Goal: Information Seeking & Learning: Check status

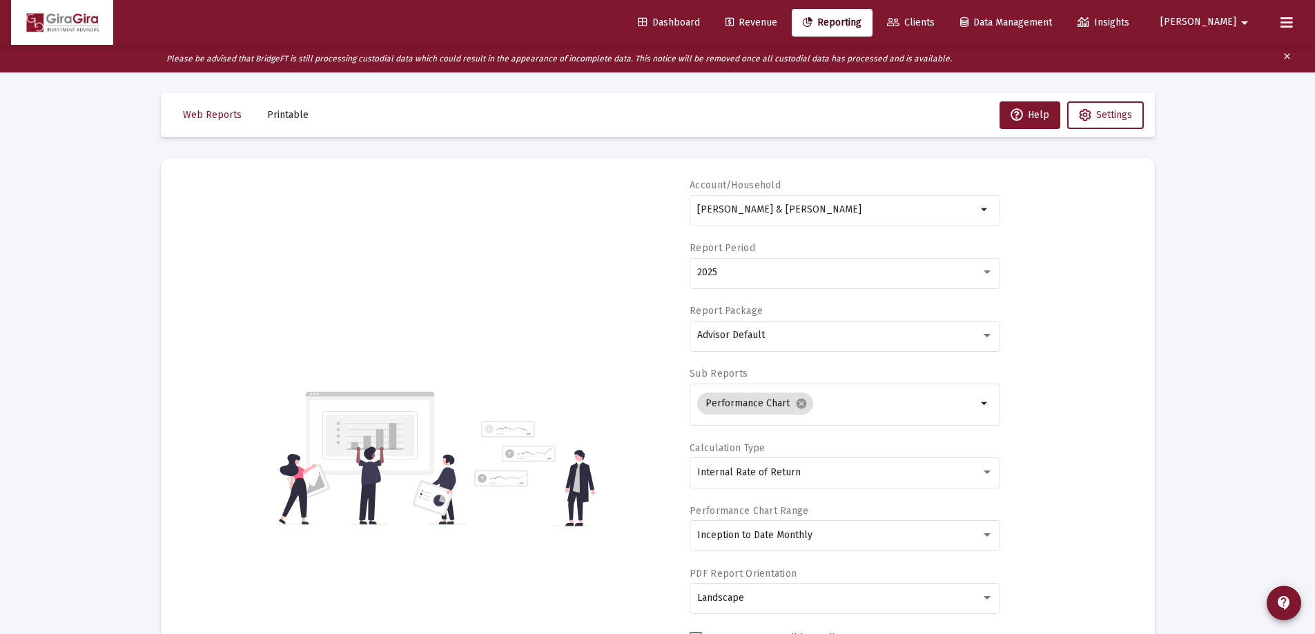
select select "View all"
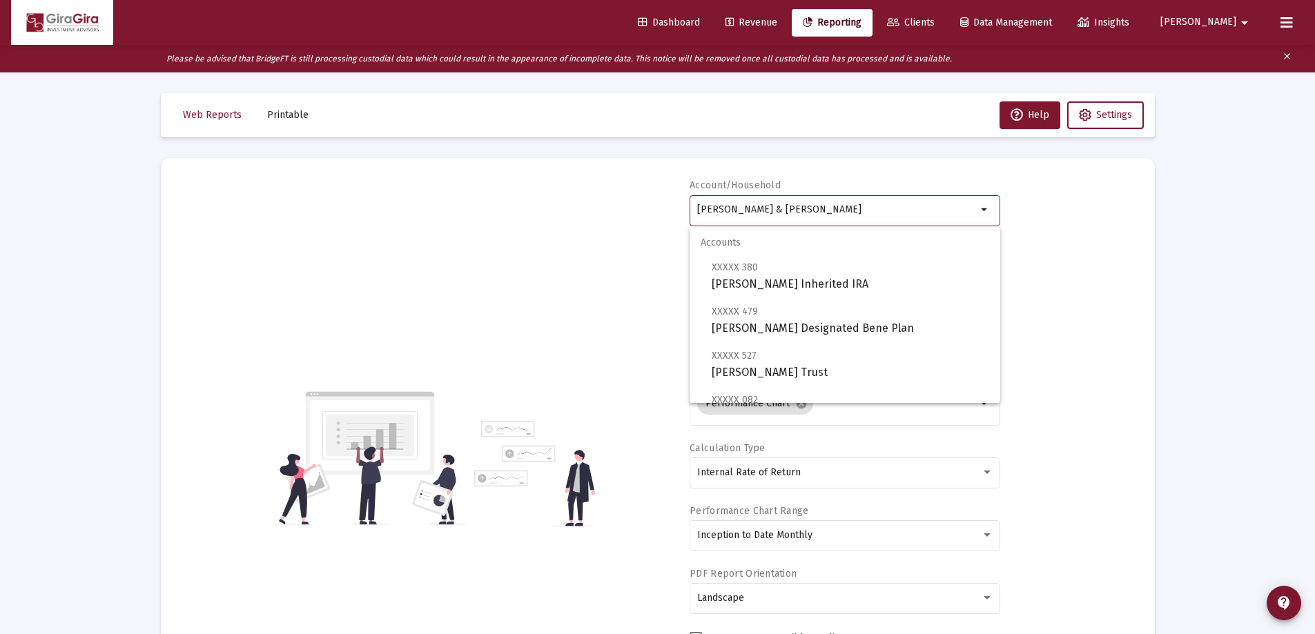
drag, startPoint x: 698, startPoint y: 204, endPoint x: 1411, endPoint y: 255, distance: 714.9
click at [1314, 255] on html "Dashboard Revenue Reporting Clients Data Management Insights [PERSON_NAME] Plea…" at bounding box center [657, 317] width 1315 height 634
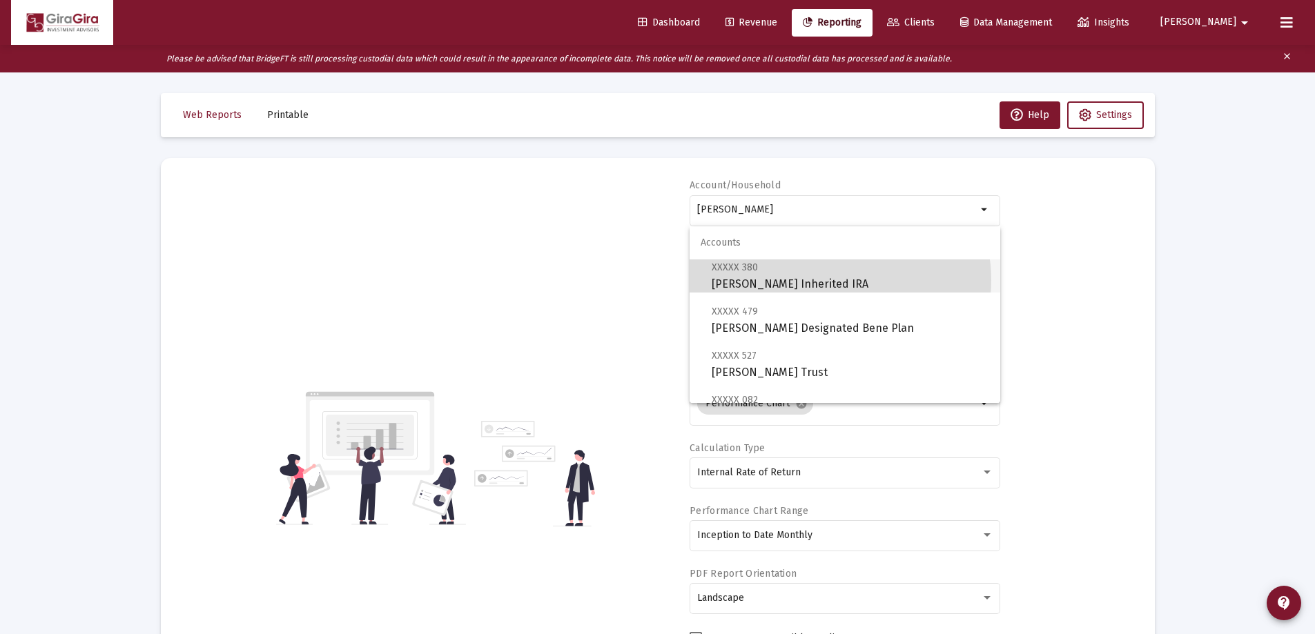
click at [828, 280] on span "XXXXX 380 [PERSON_NAME] Inherited IRA" at bounding box center [851, 276] width 278 height 34
type input "[PERSON_NAME] Inherited IRA"
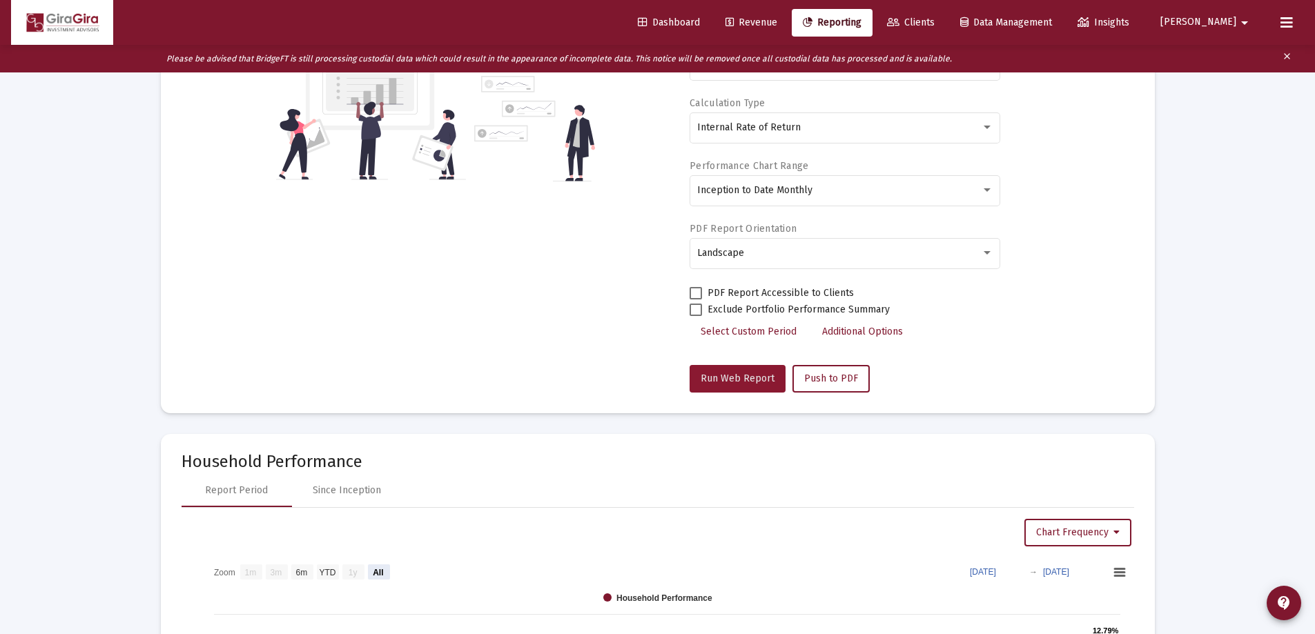
click at [752, 373] on span "Run Web Report" at bounding box center [738, 379] width 74 height 12
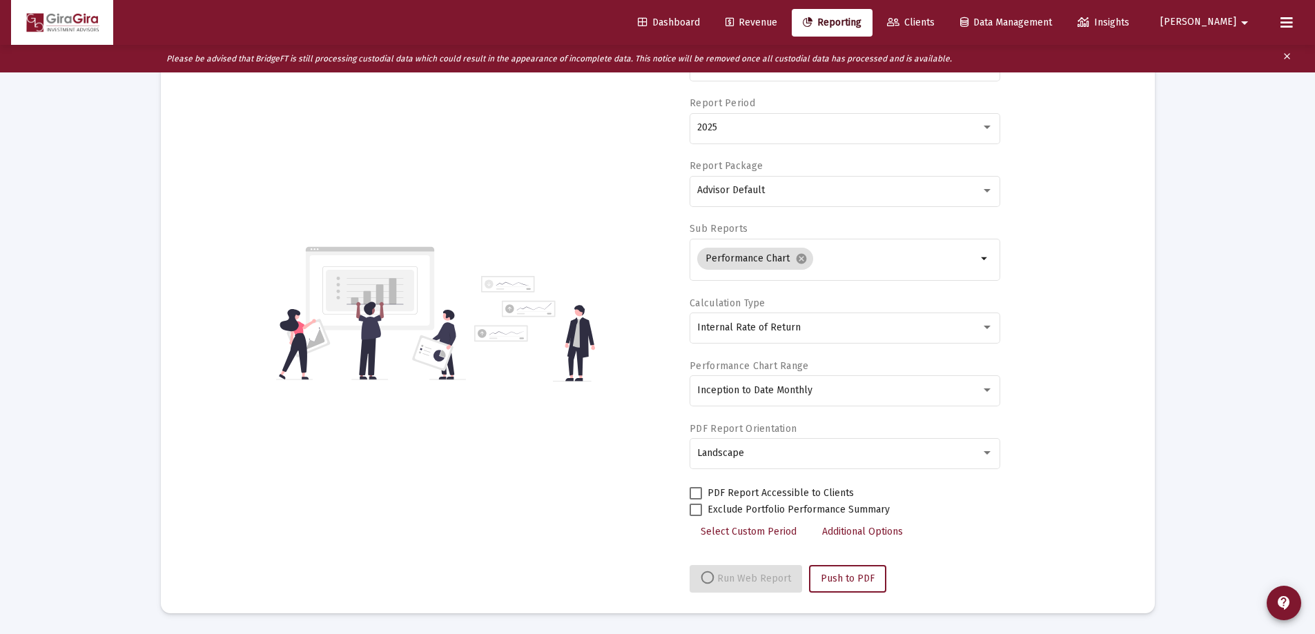
select select "View all"
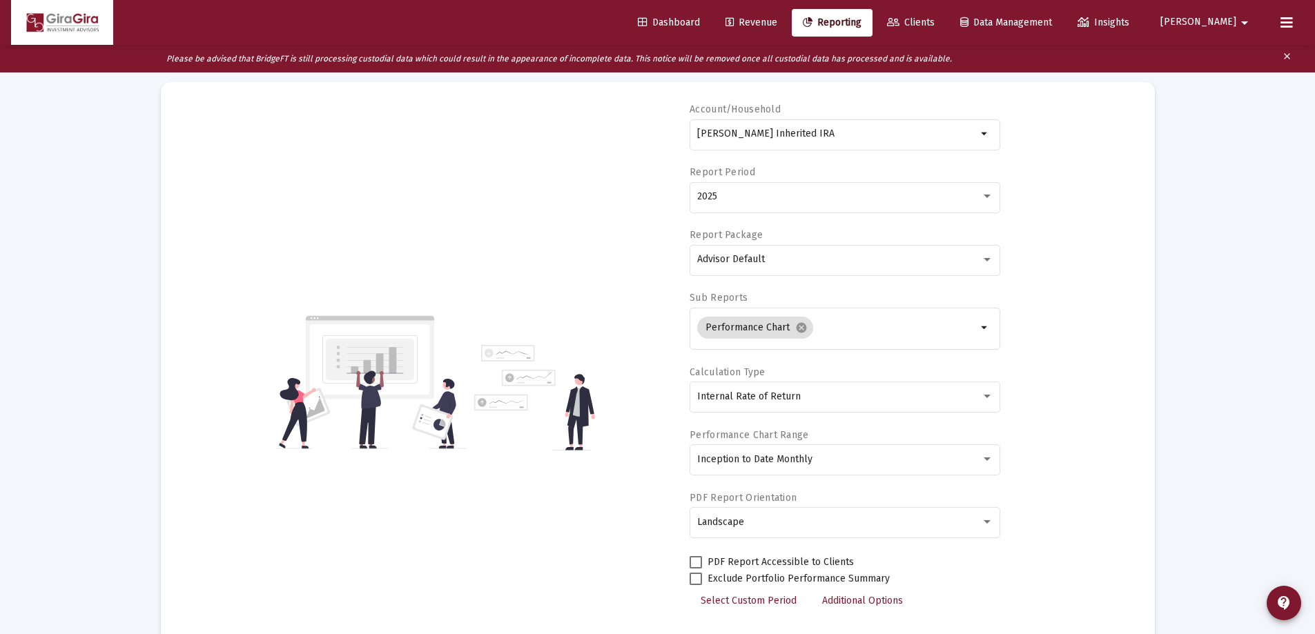
scroll to position [69, 0]
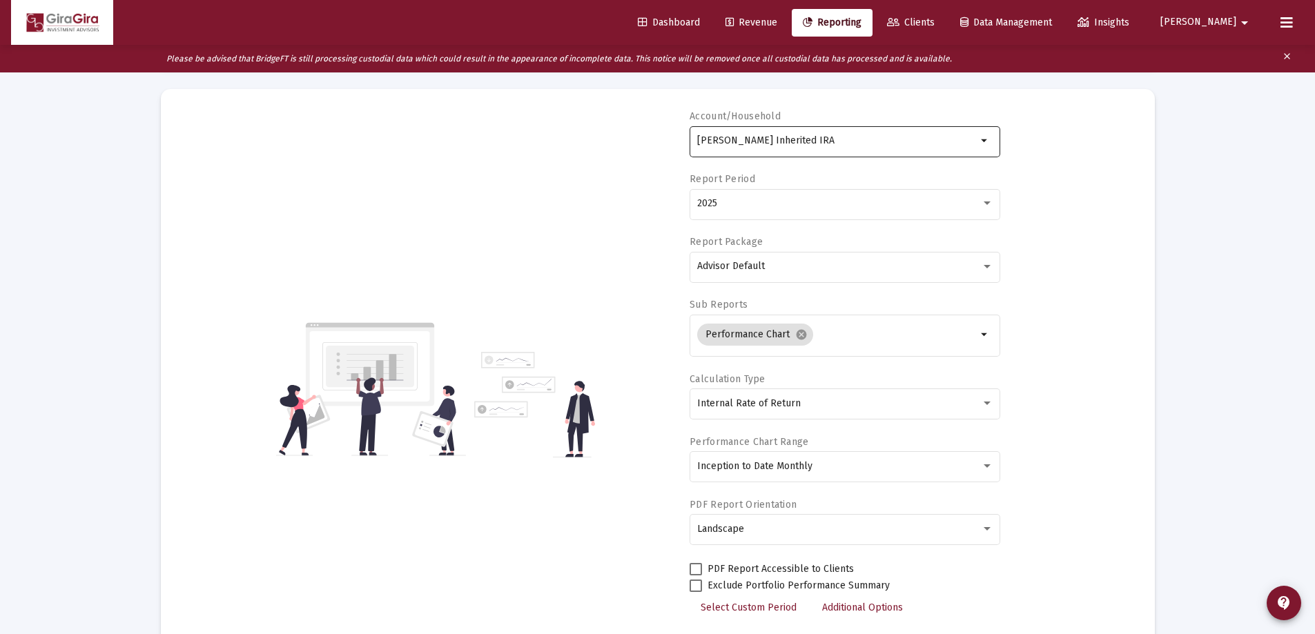
click at [740, 141] on input "[PERSON_NAME] Inherited IRA" at bounding box center [837, 140] width 280 height 11
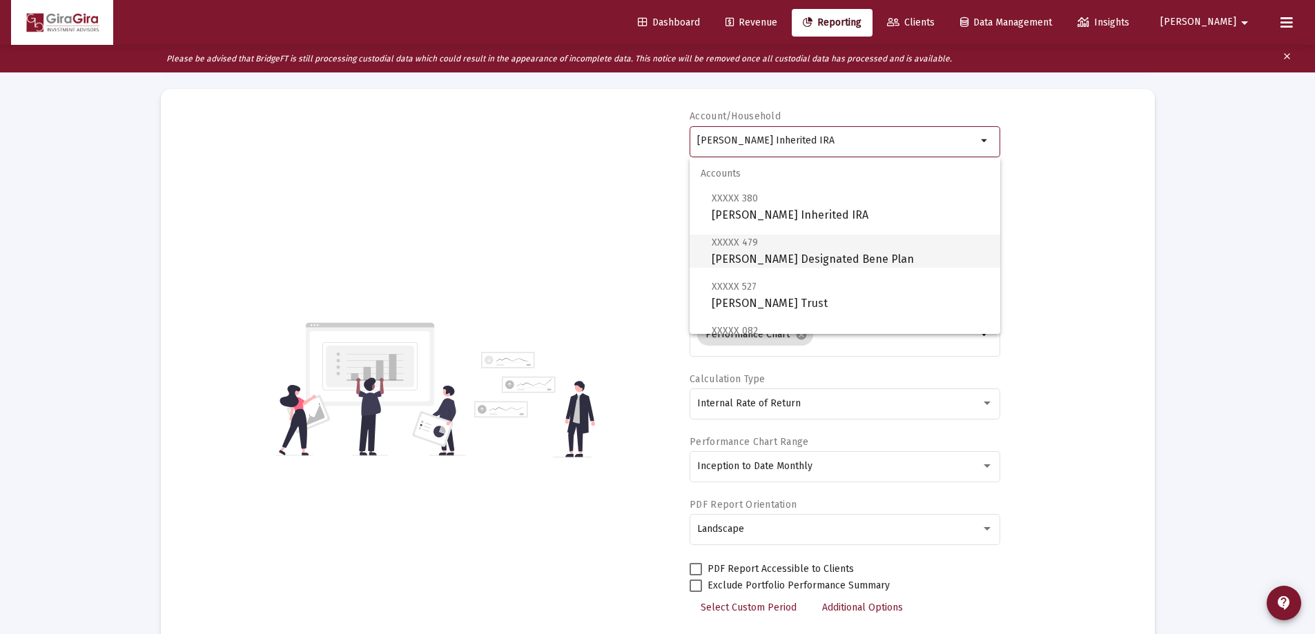
click at [835, 256] on span "XXXXX 479 [PERSON_NAME] Designated Bene Plan" at bounding box center [851, 251] width 278 height 34
type input "[PERSON_NAME] Designated Bene Plan"
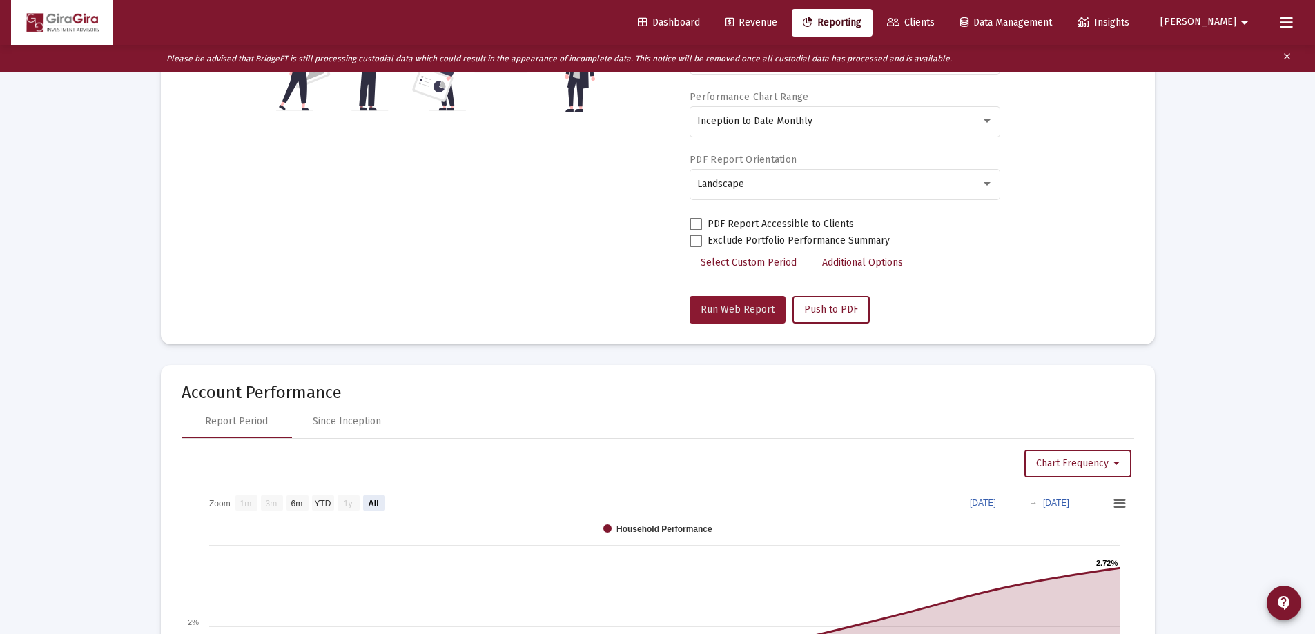
click at [766, 307] on span "Run Web Report" at bounding box center [738, 310] width 74 height 12
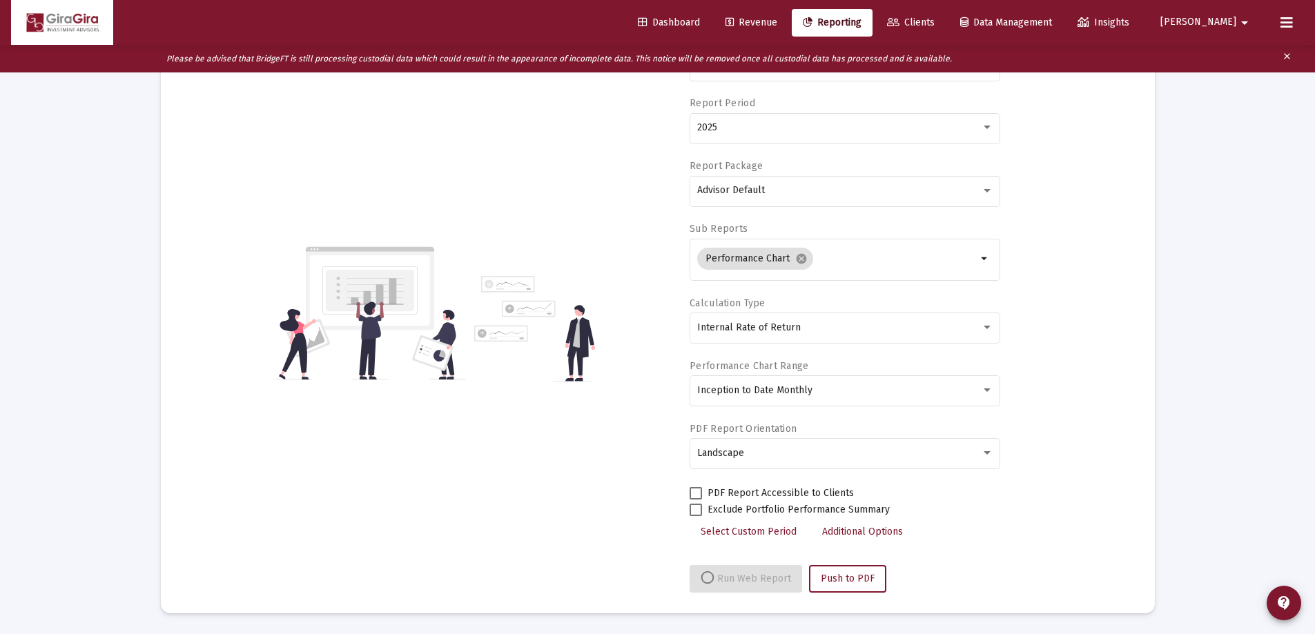
select select "View all"
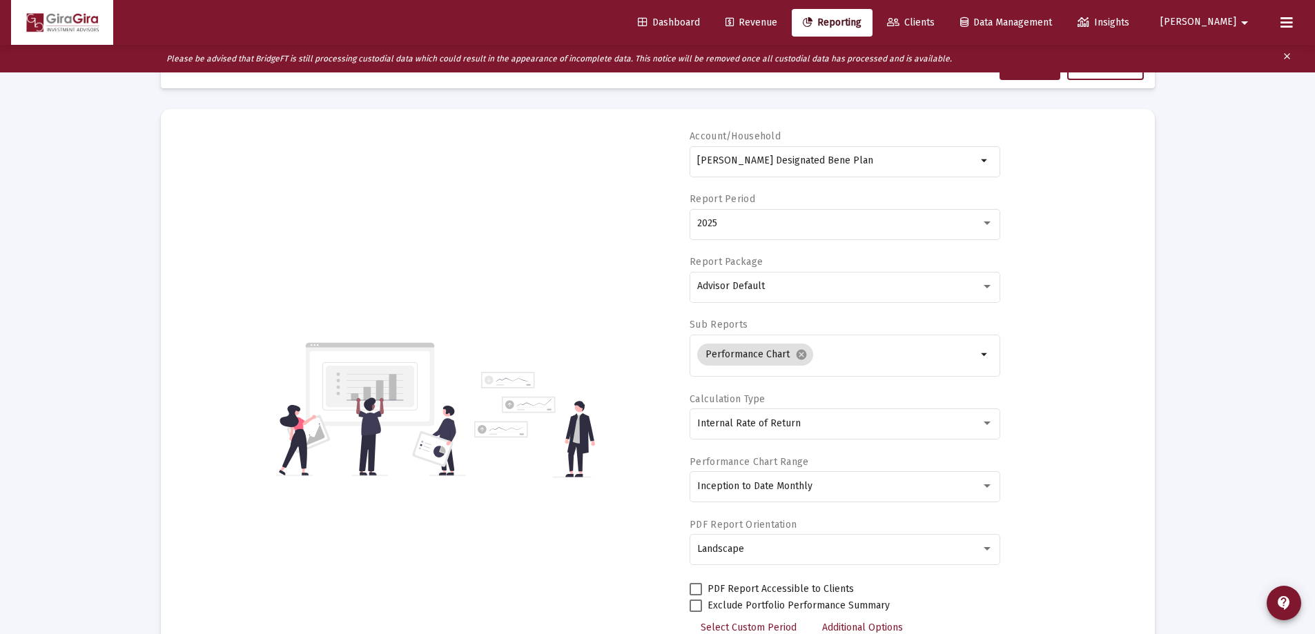
scroll to position [0, 0]
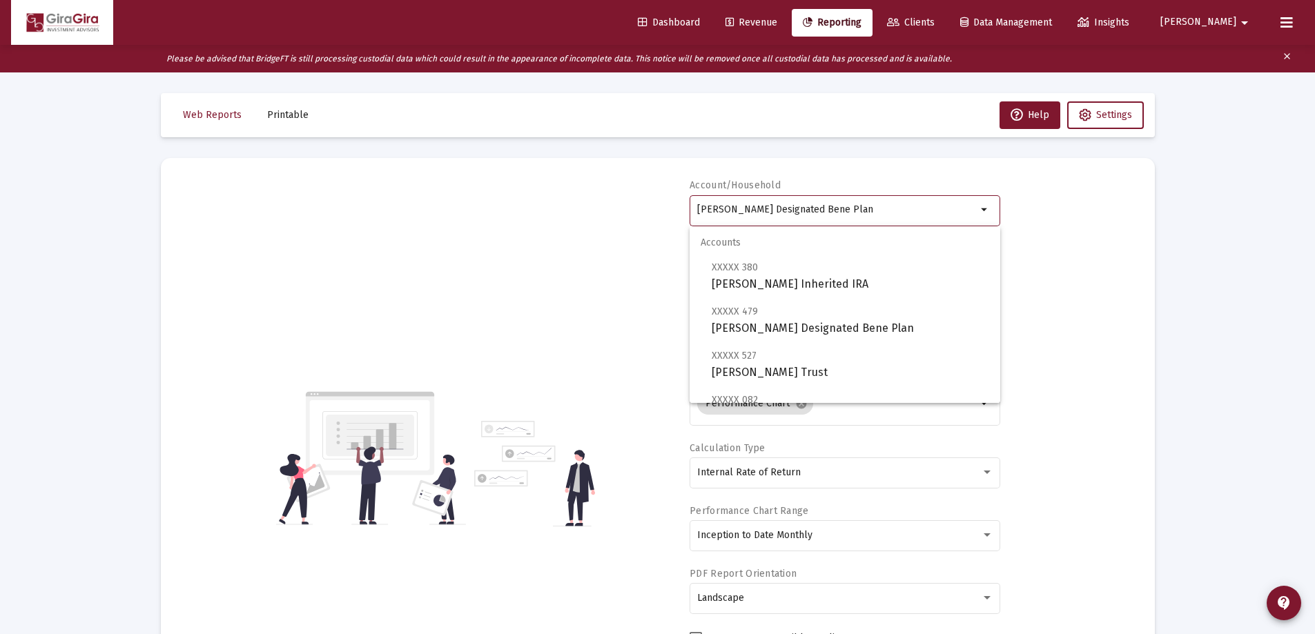
click at [759, 213] on input "[PERSON_NAME] Designated Bene Plan" at bounding box center [837, 209] width 280 height 11
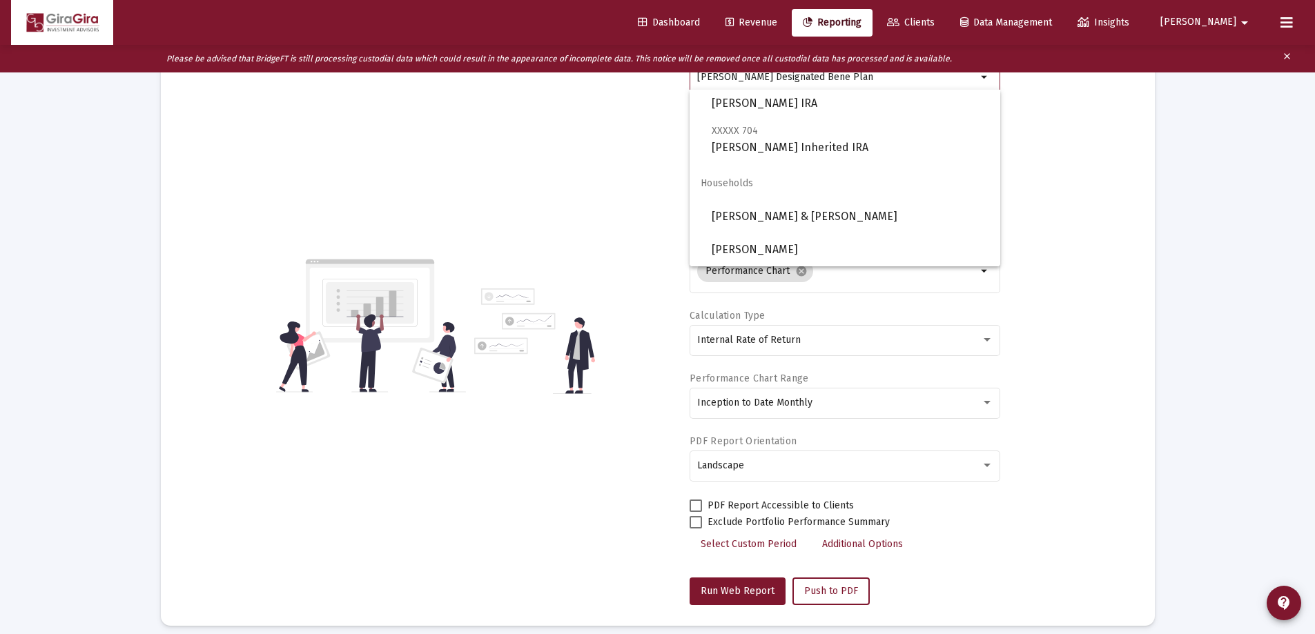
scroll to position [138, 0]
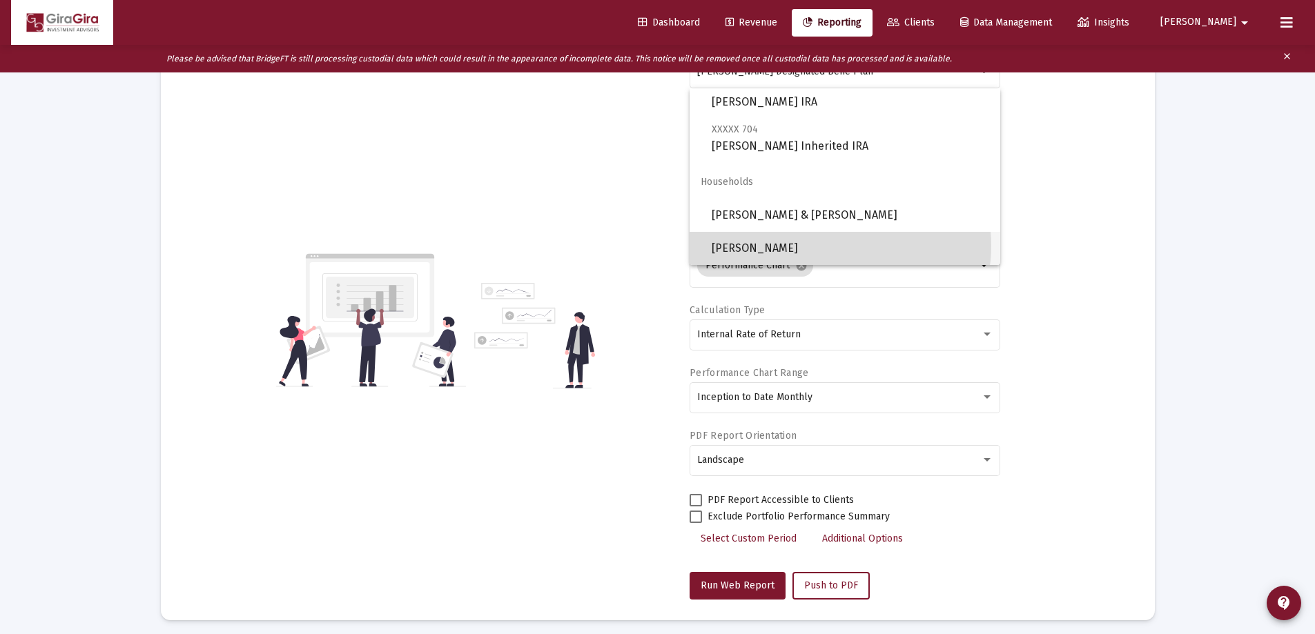
click at [836, 246] on span "[PERSON_NAME]" at bounding box center [851, 248] width 278 height 33
type input "[PERSON_NAME]"
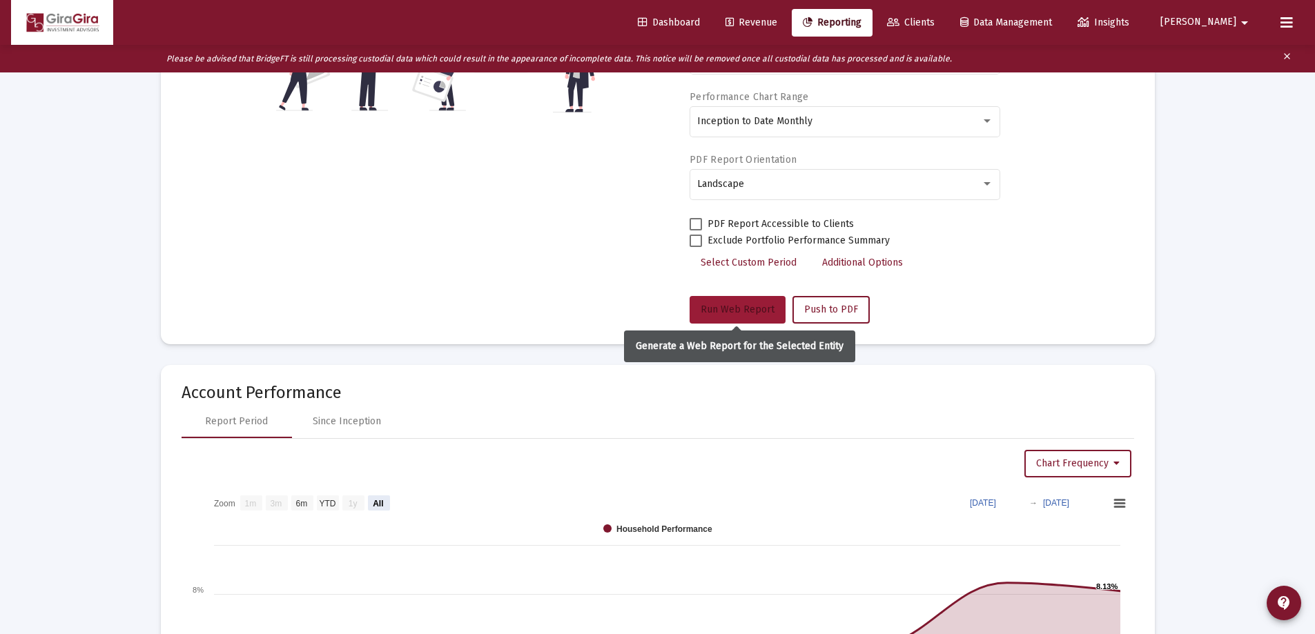
click at [751, 302] on button "Run Web Report" at bounding box center [738, 310] width 96 height 28
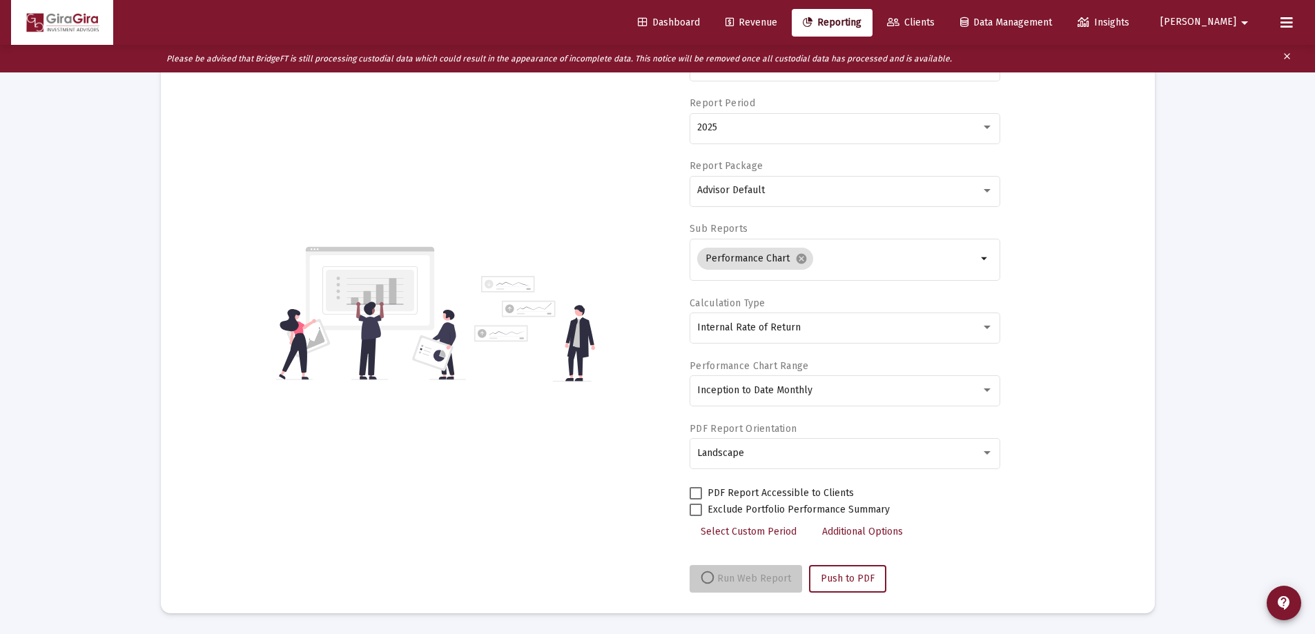
scroll to position [145, 0]
select select "View all"
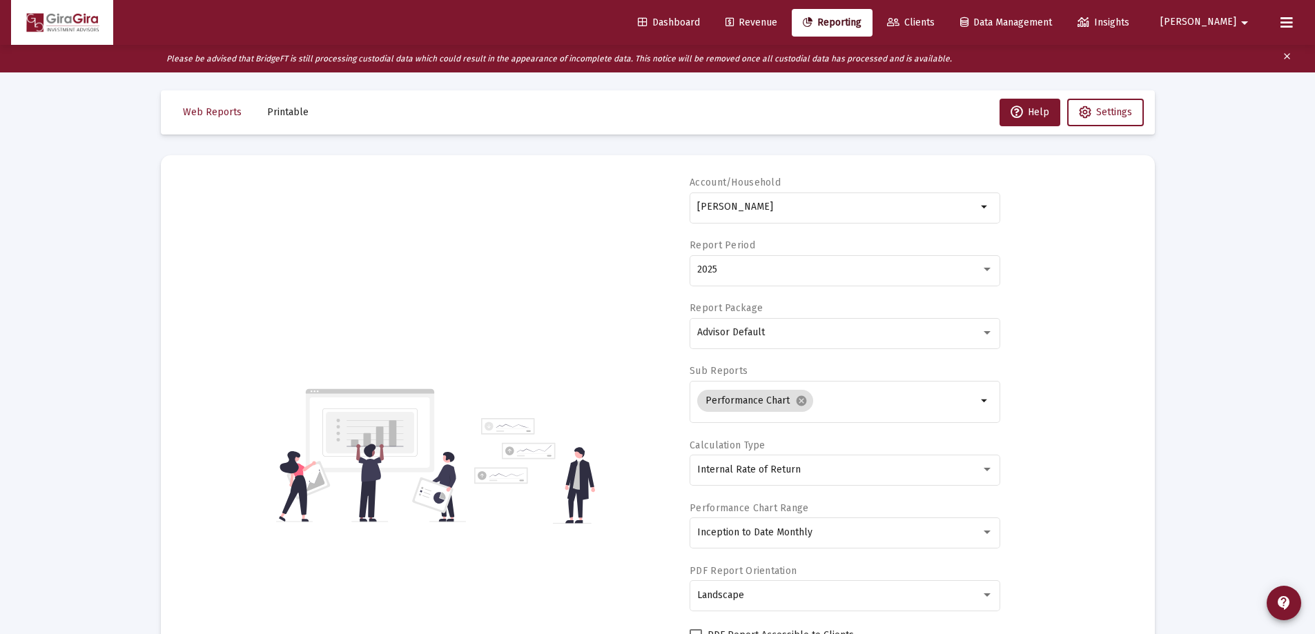
scroll to position [0, 0]
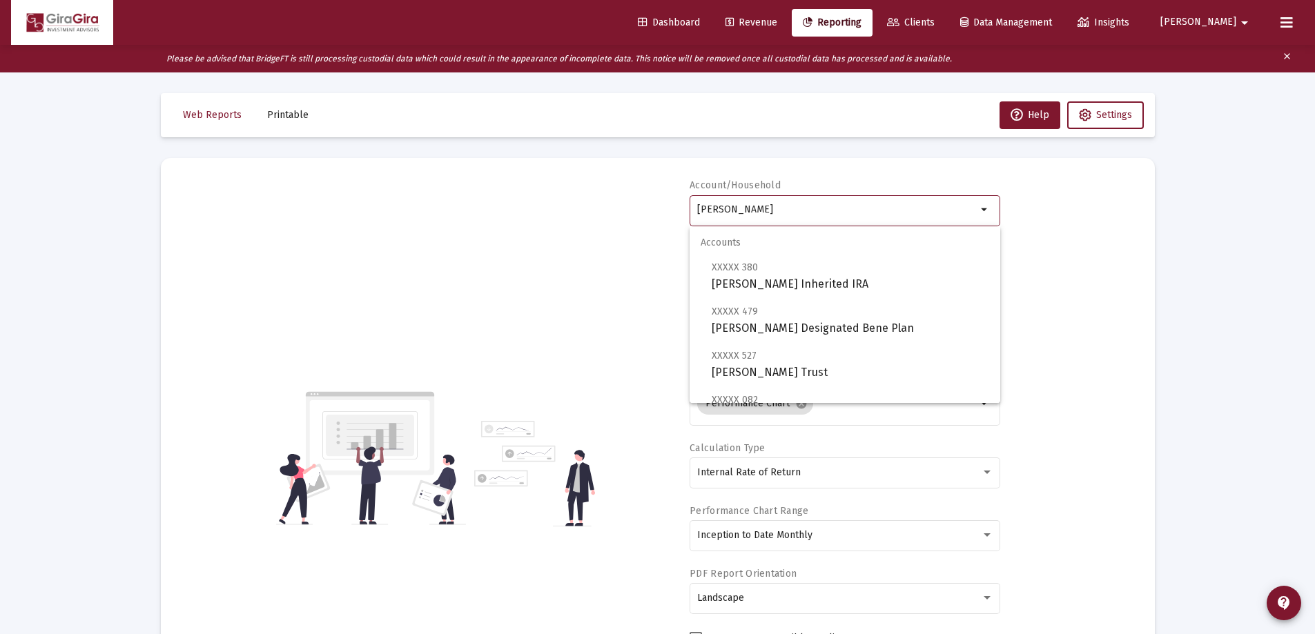
drag, startPoint x: 698, startPoint y: 206, endPoint x: 1555, endPoint y: 193, distance: 857.5
click at [1314, 193] on html "Dashboard Revenue Reporting Clients Data Management Insights [PERSON_NAME] Plea…" at bounding box center [657, 317] width 1315 height 634
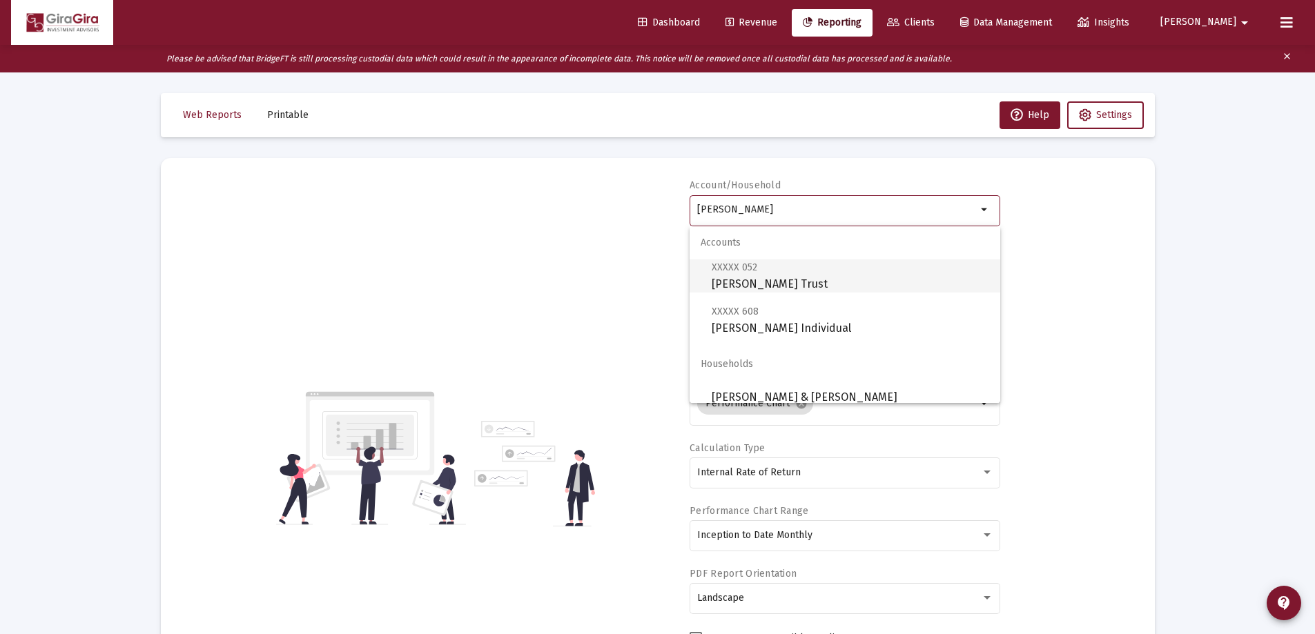
click at [756, 283] on span "XXXXX 052 [PERSON_NAME] Trust" at bounding box center [851, 276] width 278 height 34
type input "[PERSON_NAME] Trust"
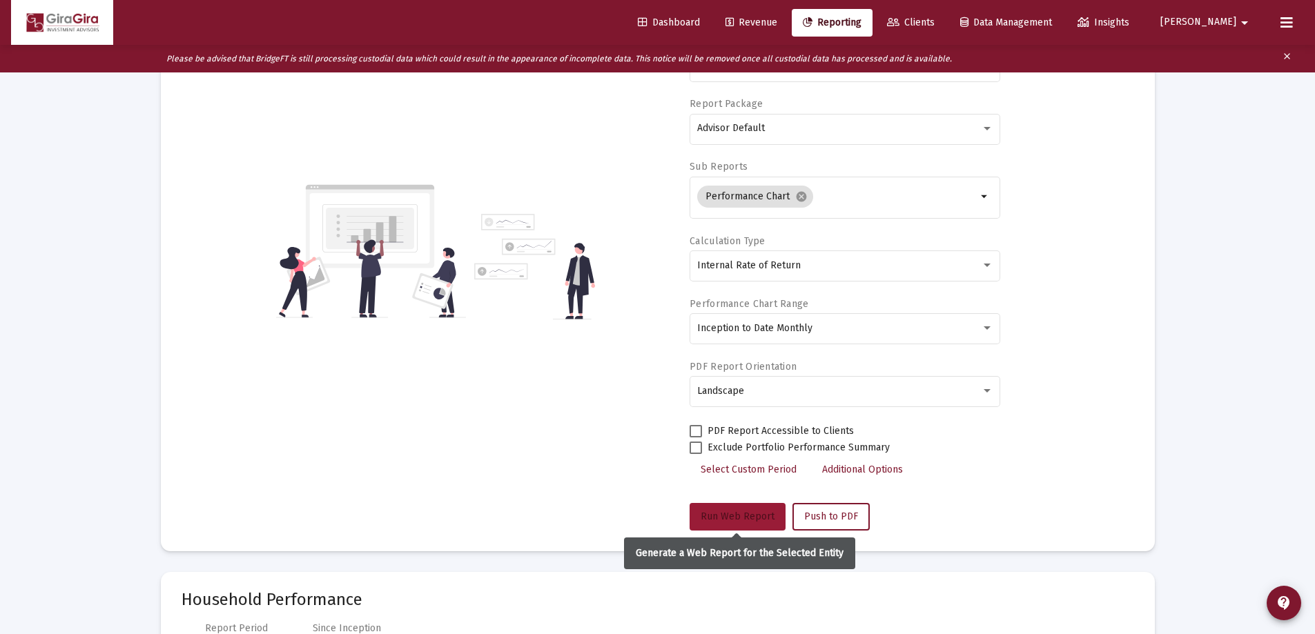
click at [749, 515] on span "Run Web Report" at bounding box center [738, 517] width 74 height 12
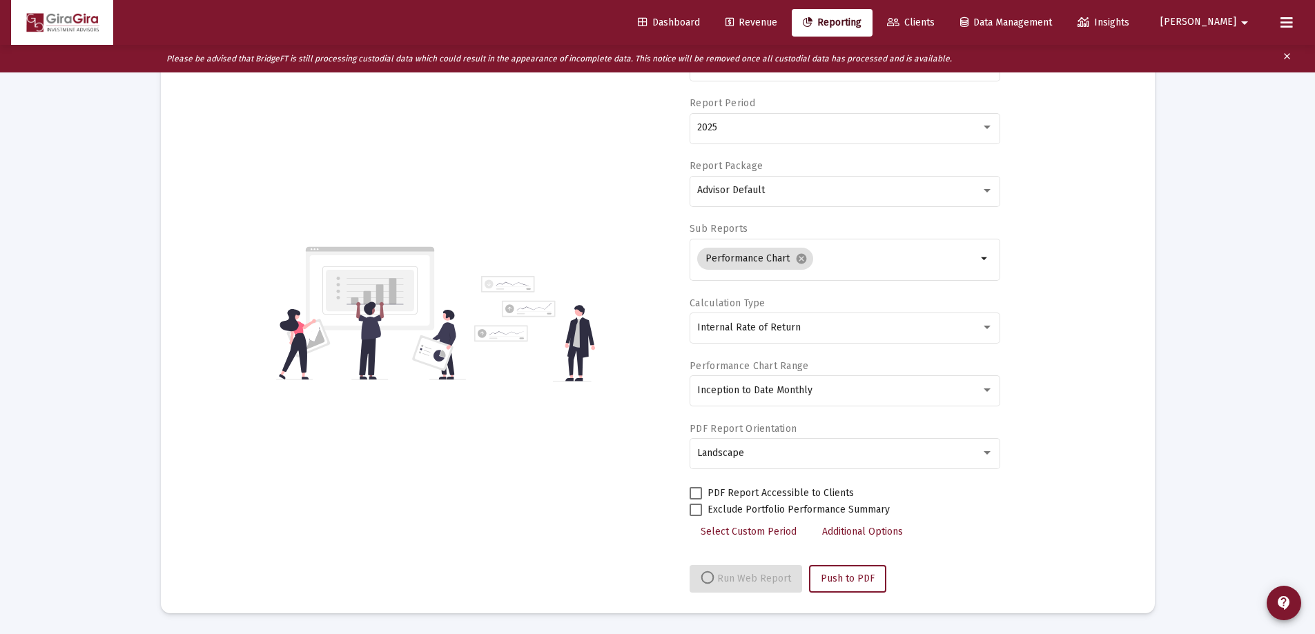
scroll to position [207, 0]
select select "View all"
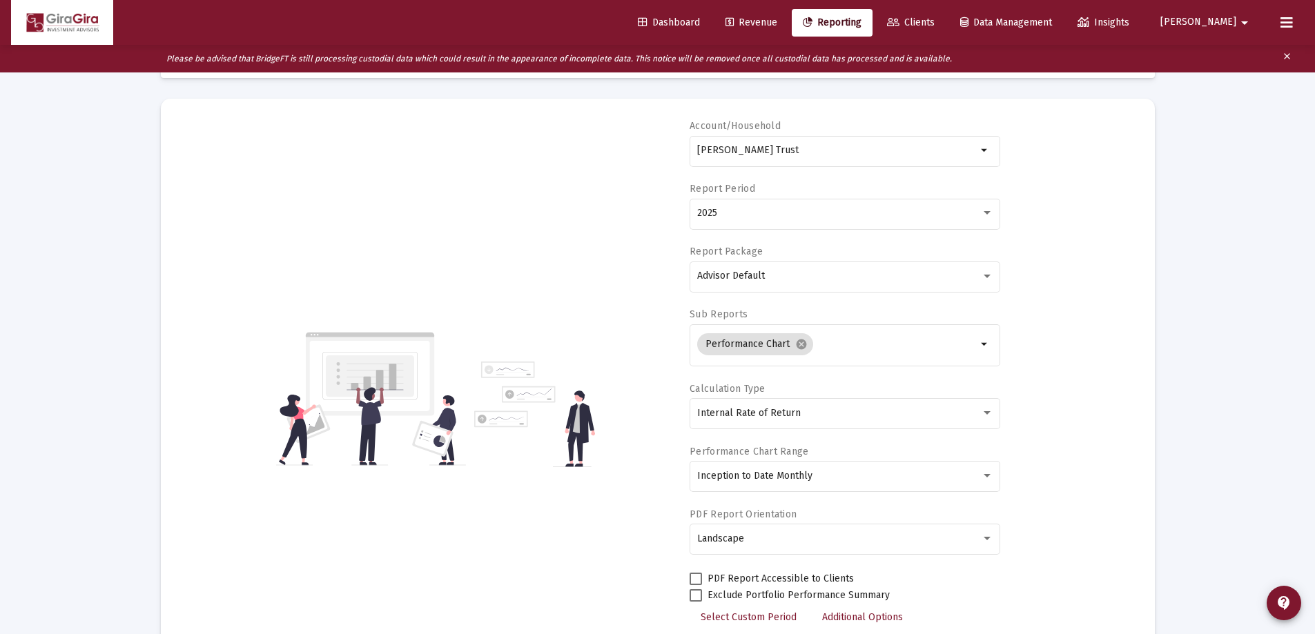
scroll to position [0, 0]
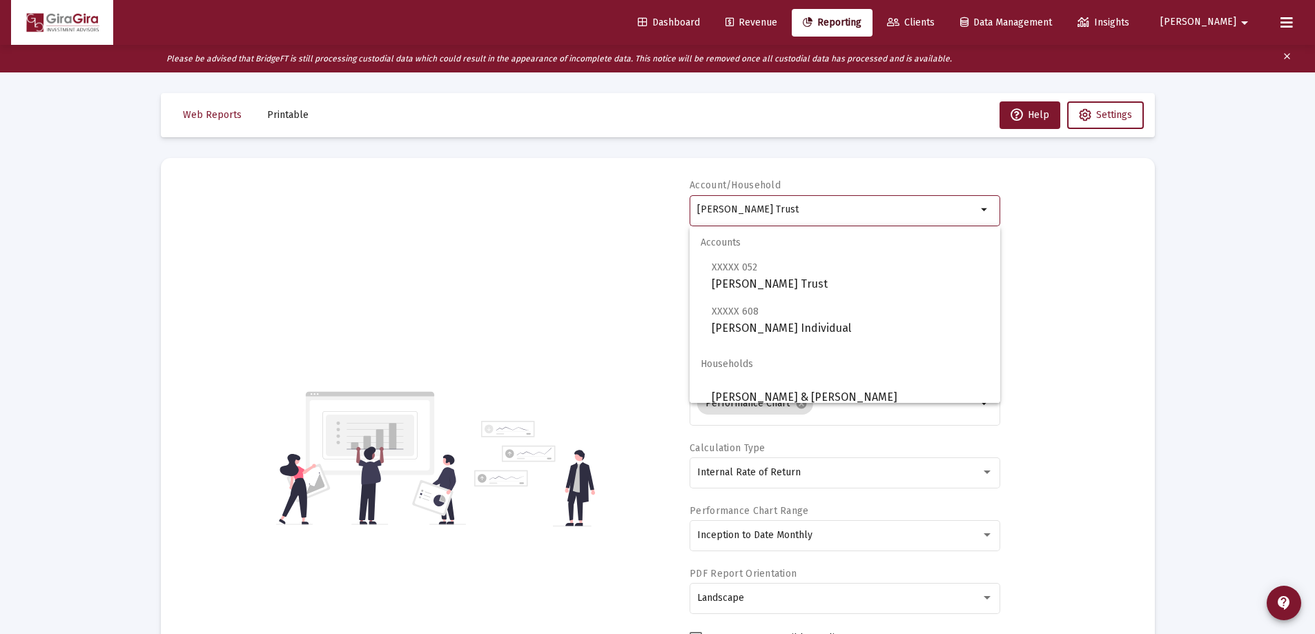
drag, startPoint x: 699, startPoint y: 205, endPoint x: 1066, endPoint y: 196, distance: 367.4
click at [1066, 196] on div "Account/Household [PERSON_NAME] Trust arrow_drop_down Report Period 2025 Report…" at bounding box center [658, 458] width 953 height 559
type input "[PERSON_NAME]"
